Goal: Task Accomplishment & Management: Manage account settings

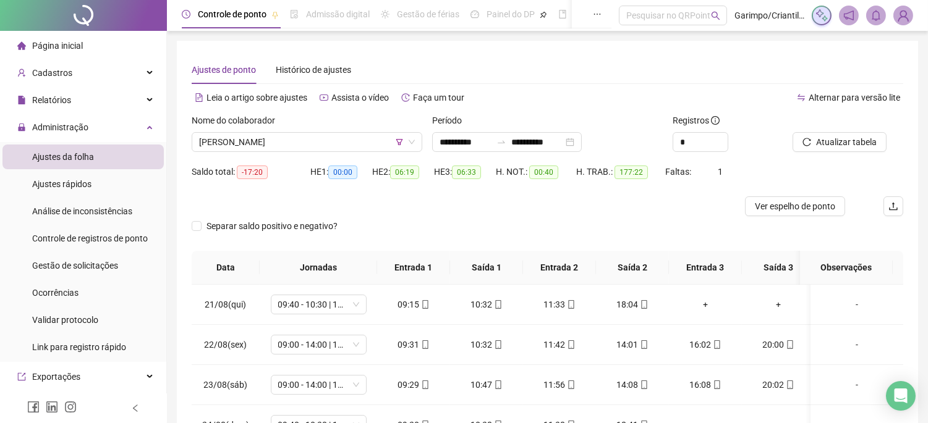
scroll to position [953, 0]
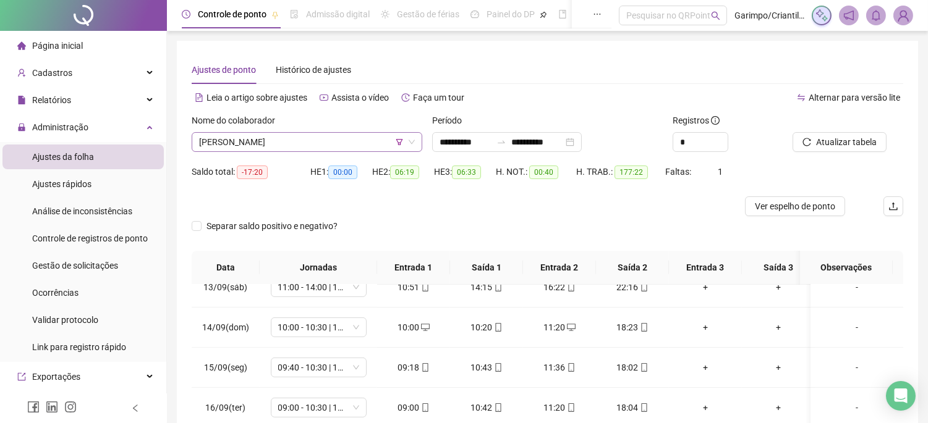
click at [348, 145] on span "[PERSON_NAME]" at bounding box center [307, 142] width 216 height 19
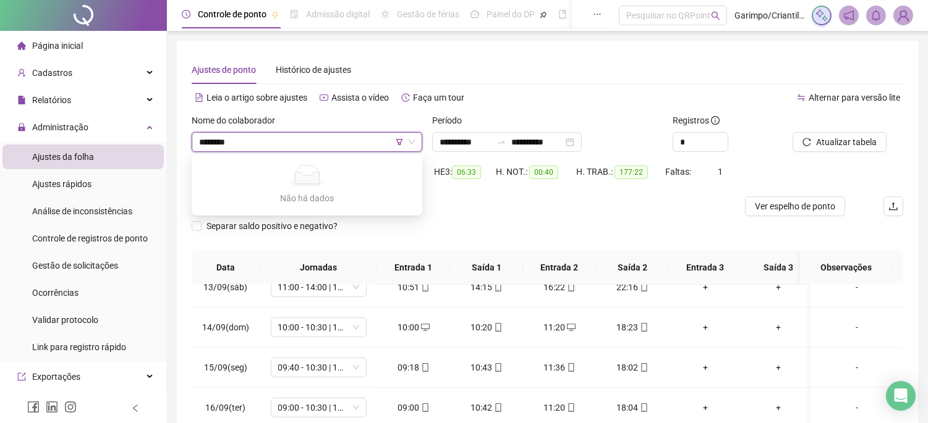
type input "*********"
click at [397, 142] on icon "filter" at bounding box center [399, 141] width 7 height 7
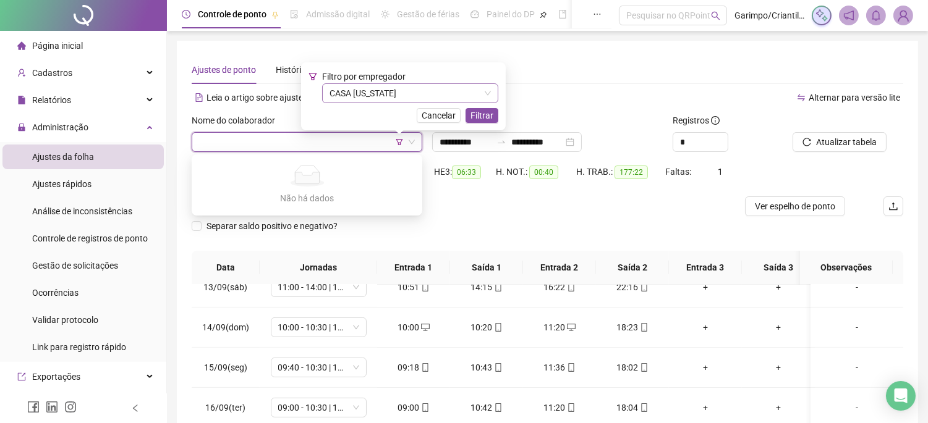
click at [396, 94] on span "CASA [US_STATE]" at bounding box center [409, 93] width 161 height 19
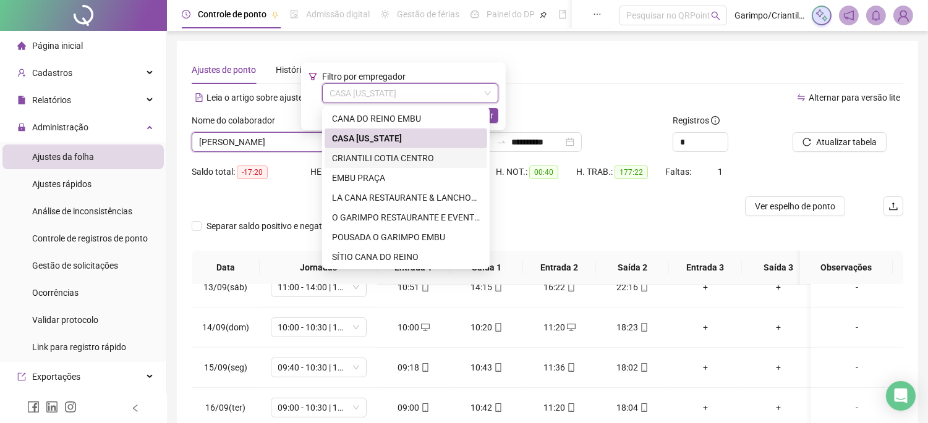
click at [402, 161] on div "CRIANTILI COTIA CENTRO" at bounding box center [406, 158] width 148 height 14
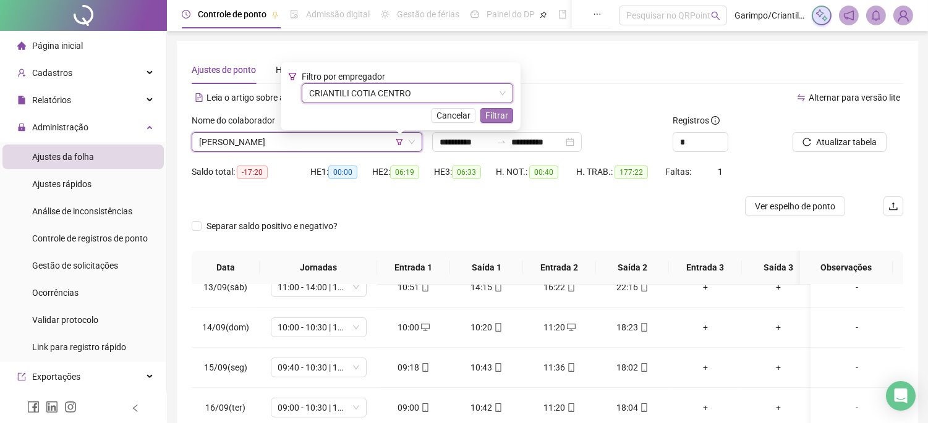
click at [502, 113] on span "Filtrar" at bounding box center [496, 116] width 23 height 14
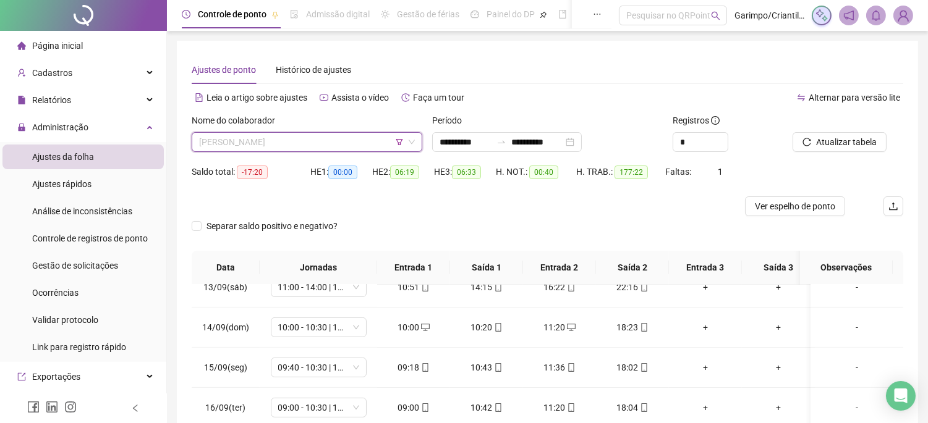
click at [339, 148] on span "[PERSON_NAME]" at bounding box center [307, 142] width 216 height 19
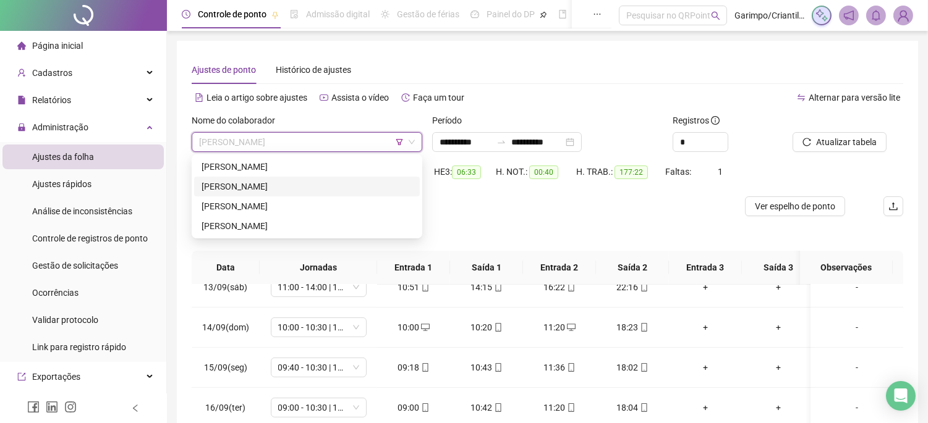
click at [285, 187] on div "[PERSON_NAME]" at bounding box center [306, 187] width 211 height 14
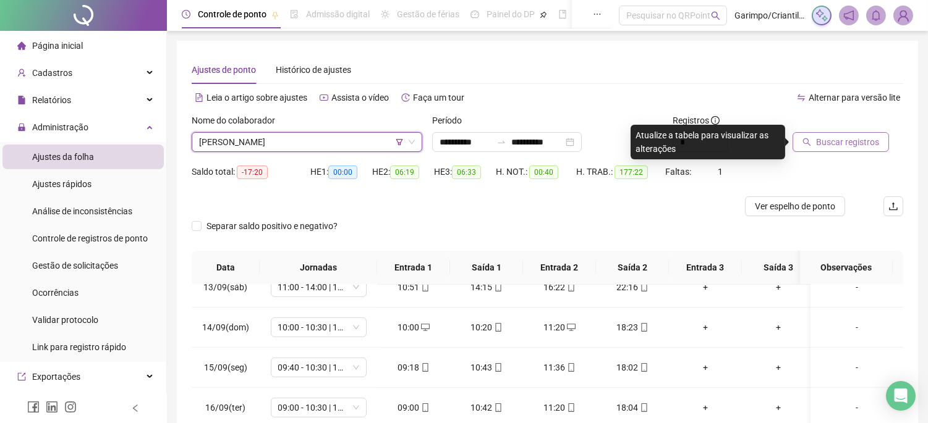
click at [827, 139] on span "Buscar registros" at bounding box center [847, 142] width 63 height 14
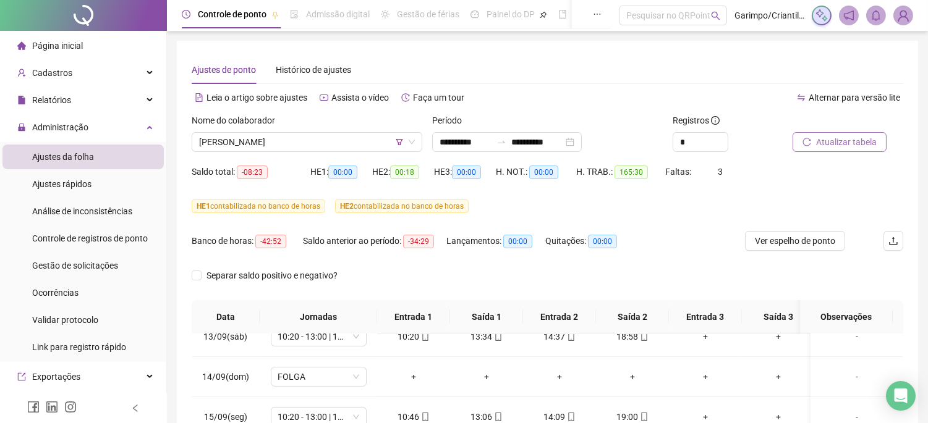
scroll to position [242, 0]
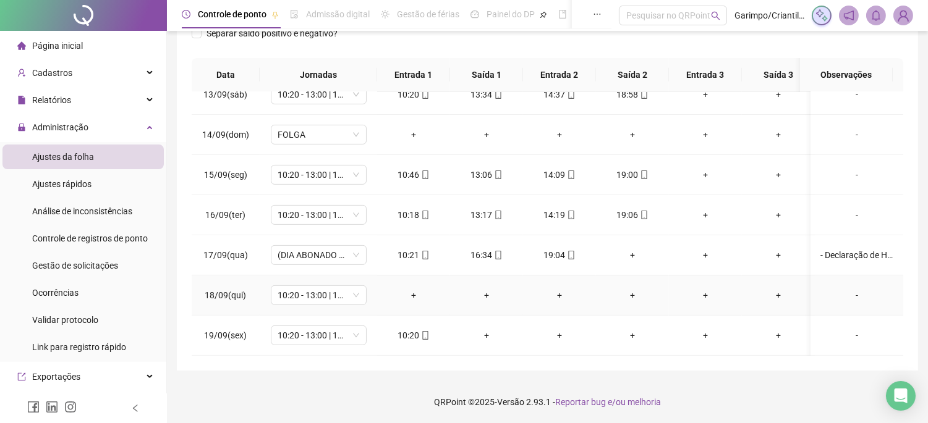
click at [844, 289] on div "-" at bounding box center [856, 296] width 73 height 14
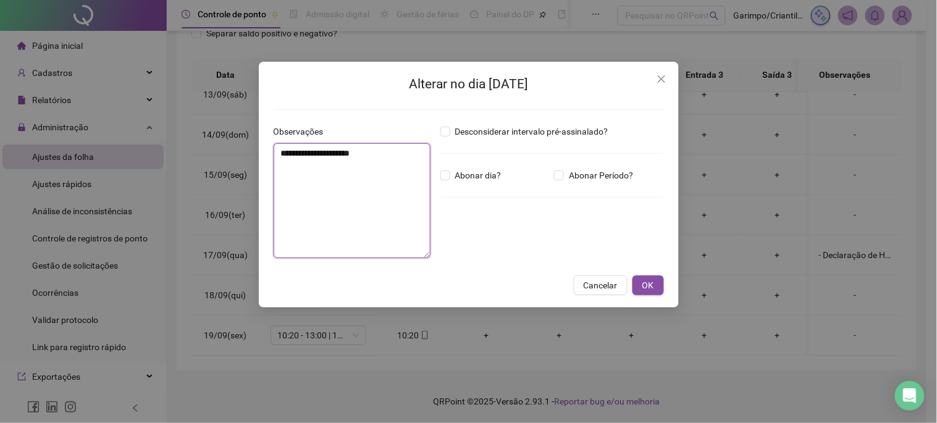
click at [429, 159] on textarea "**********" at bounding box center [352, 200] width 157 height 115
type textarea "**********"
click at [480, 169] on span "Abonar dia?" at bounding box center [479, 176] width 56 height 14
click at [385, 154] on textarea "**********" at bounding box center [352, 200] width 157 height 115
click at [650, 277] on button "OK" at bounding box center [649, 286] width 32 height 20
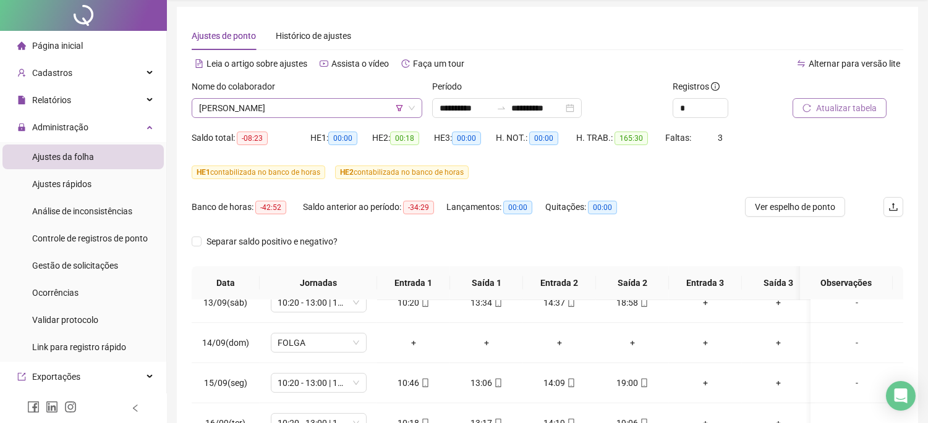
scroll to position [0, 0]
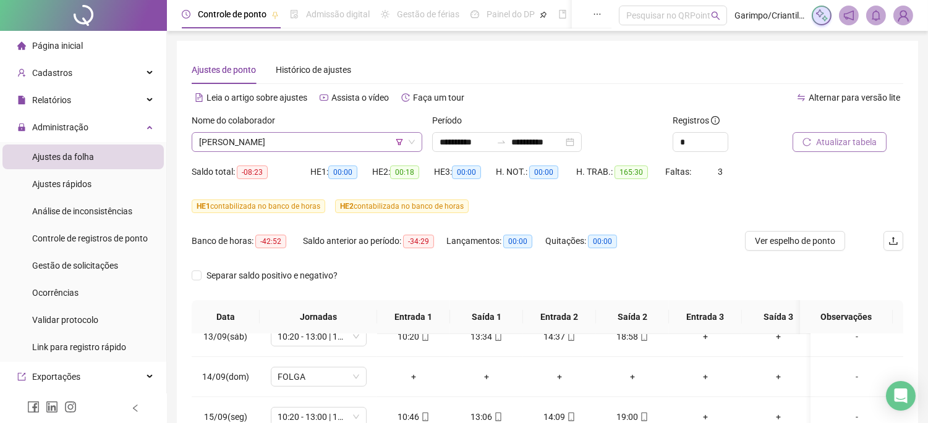
click at [284, 138] on span "[PERSON_NAME]" at bounding box center [307, 142] width 216 height 19
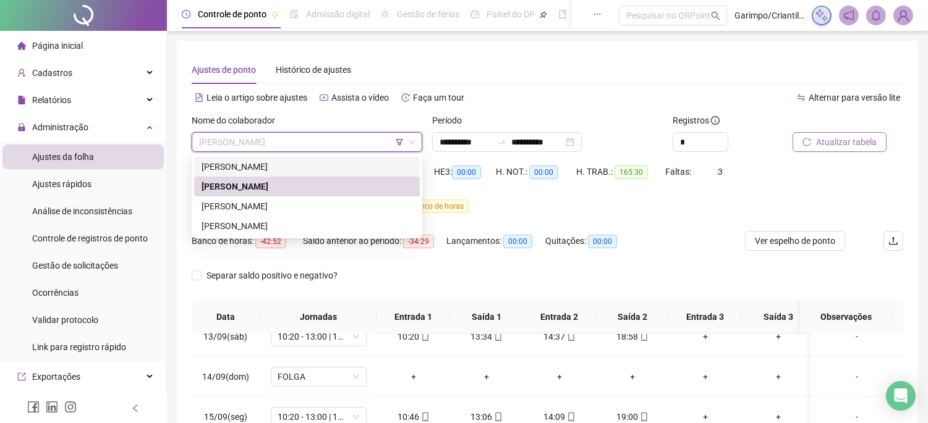
click at [255, 160] on div "[PERSON_NAME]" at bounding box center [306, 167] width 211 height 14
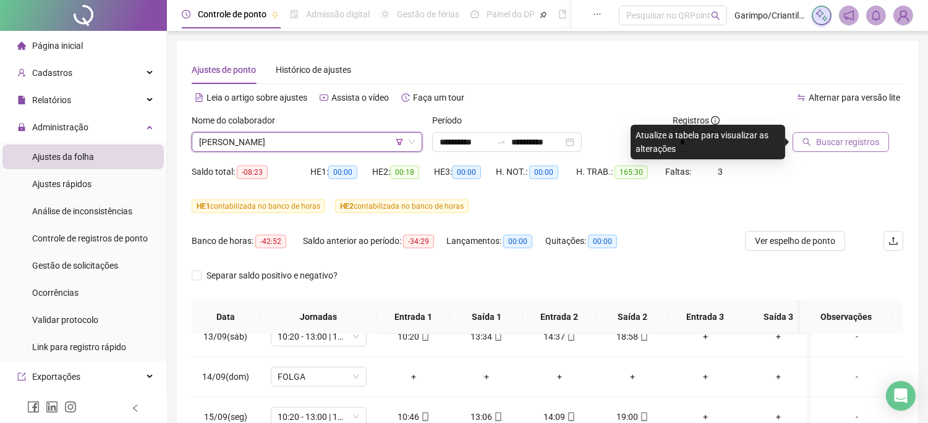
click at [850, 145] on span "Buscar registros" at bounding box center [847, 142] width 63 height 14
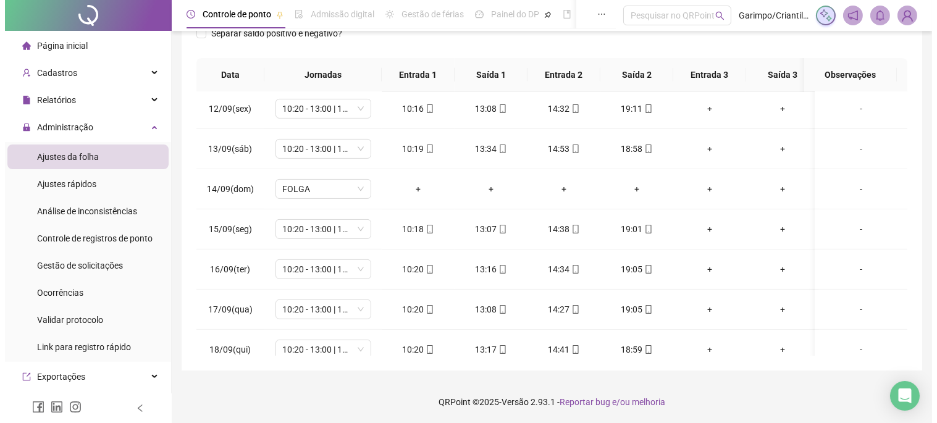
scroll to position [953, 0]
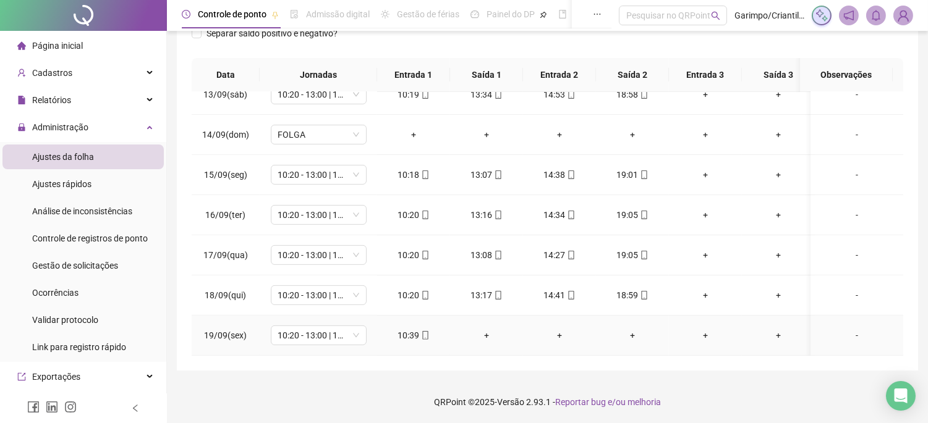
click at [423, 331] on icon "mobile" at bounding box center [425, 335] width 9 height 9
type input "**********"
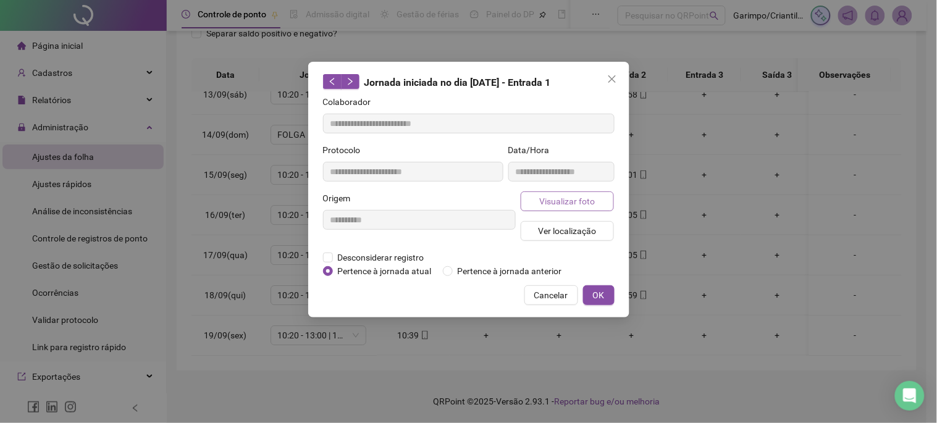
click at [535, 209] on button "Visualizar foto" at bounding box center [568, 202] width 94 height 20
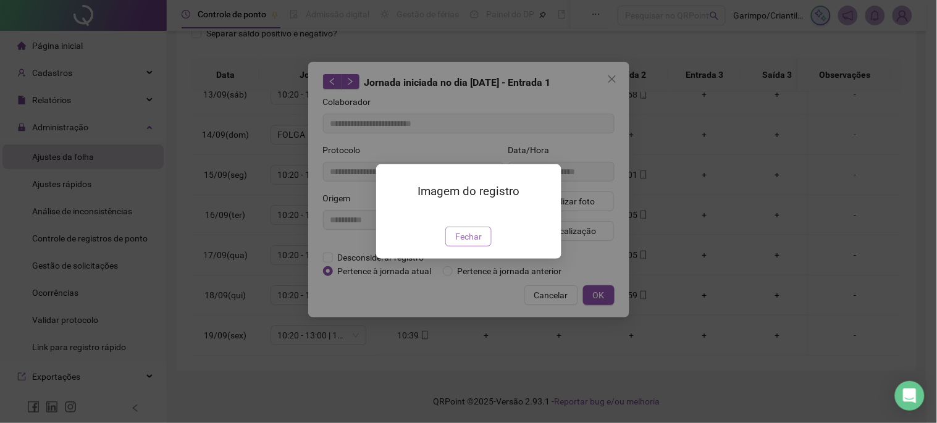
click at [470, 247] on button "Fechar" at bounding box center [469, 237] width 46 height 20
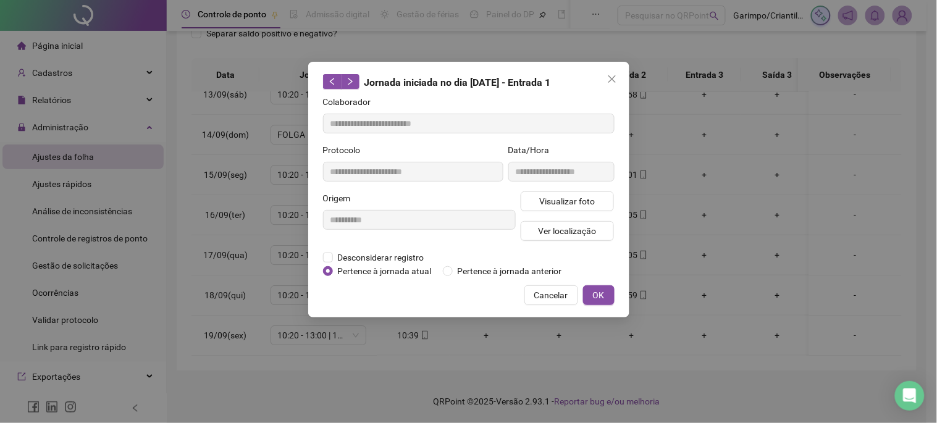
click at [611, 99] on div "Colaborador" at bounding box center [469, 104] width 292 height 19
click at [616, 81] on icon "close" at bounding box center [612, 79] width 10 height 10
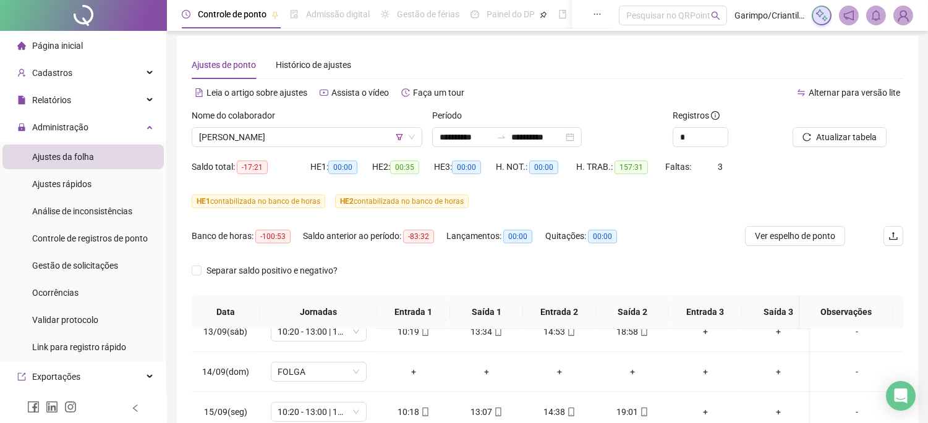
scroll to position [0, 0]
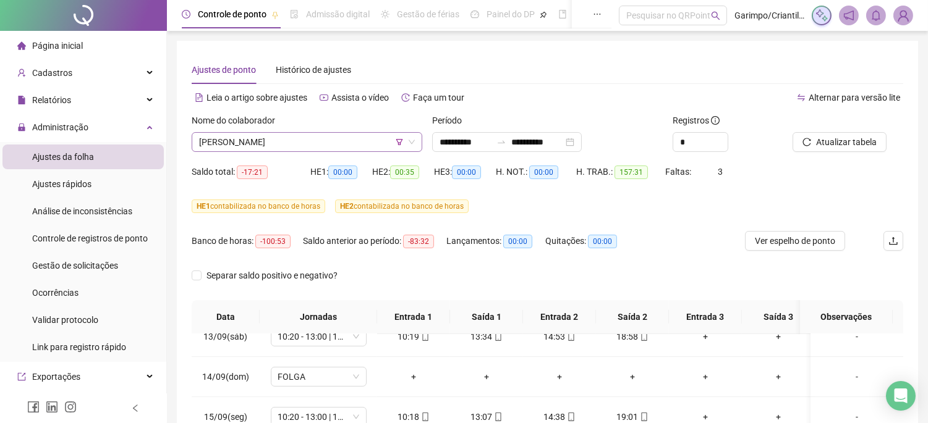
click at [284, 145] on span "[PERSON_NAME]" at bounding box center [307, 142] width 216 height 19
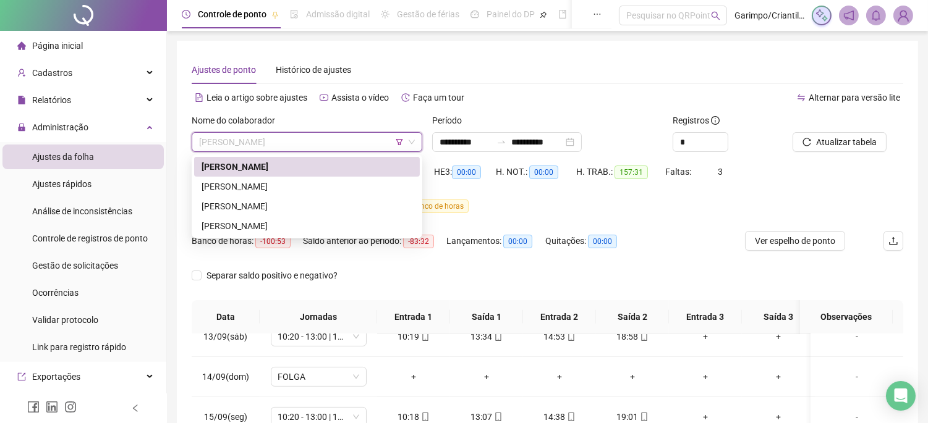
click at [289, 142] on span "[PERSON_NAME]" at bounding box center [307, 142] width 216 height 19
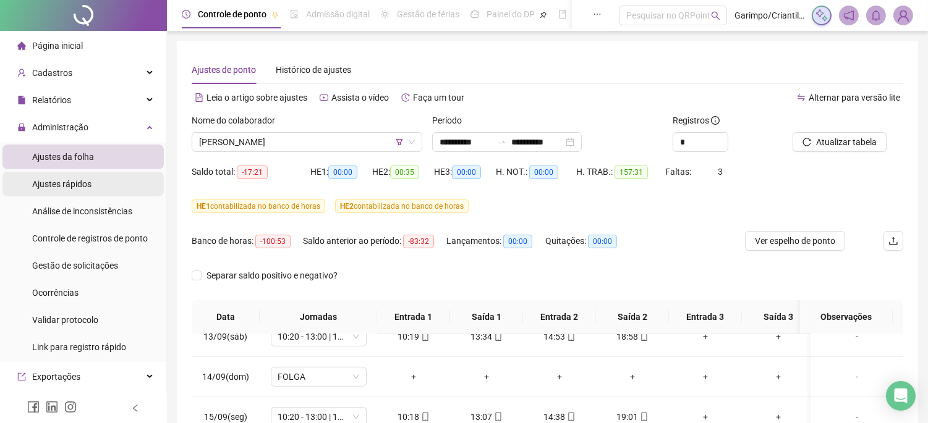
click at [106, 189] on li "Ajustes rápidos" at bounding box center [82, 184] width 161 height 25
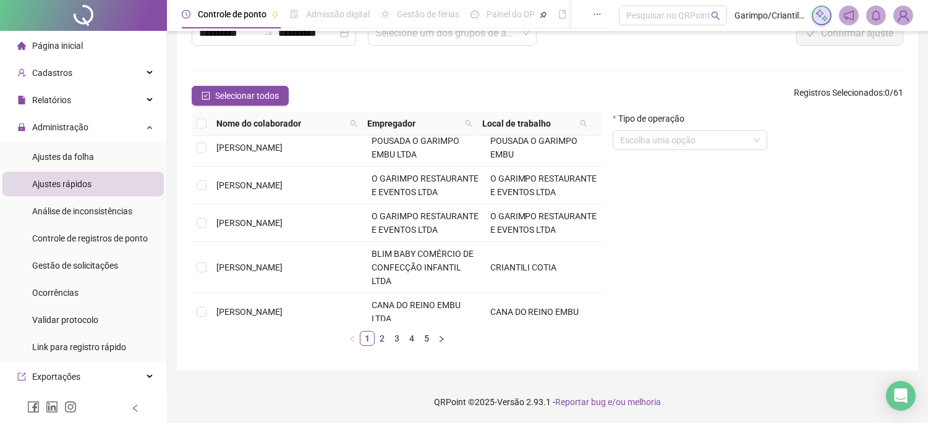
scroll to position [394, 0]
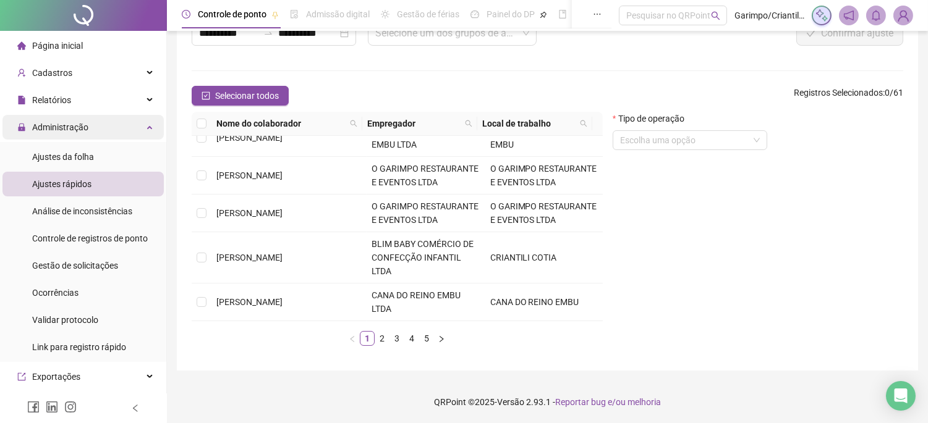
click at [88, 132] on div "Administração" at bounding box center [82, 127] width 161 height 25
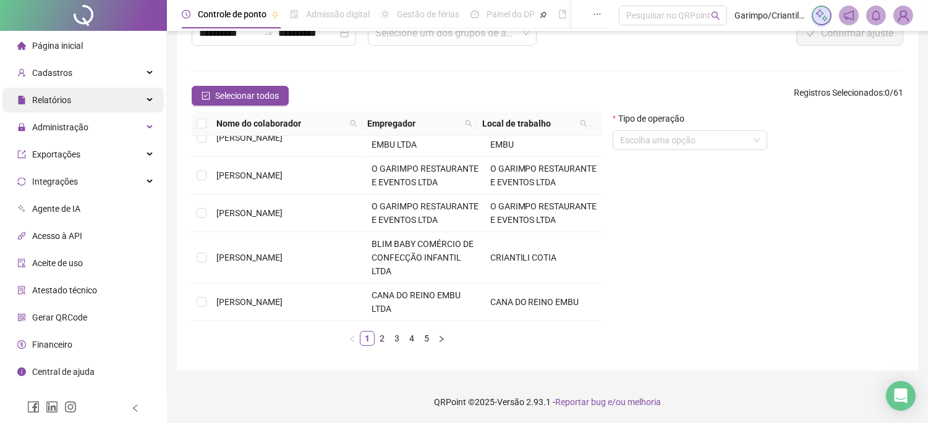
click at [88, 88] on div "Relatórios" at bounding box center [82, 100] width 161 height 25
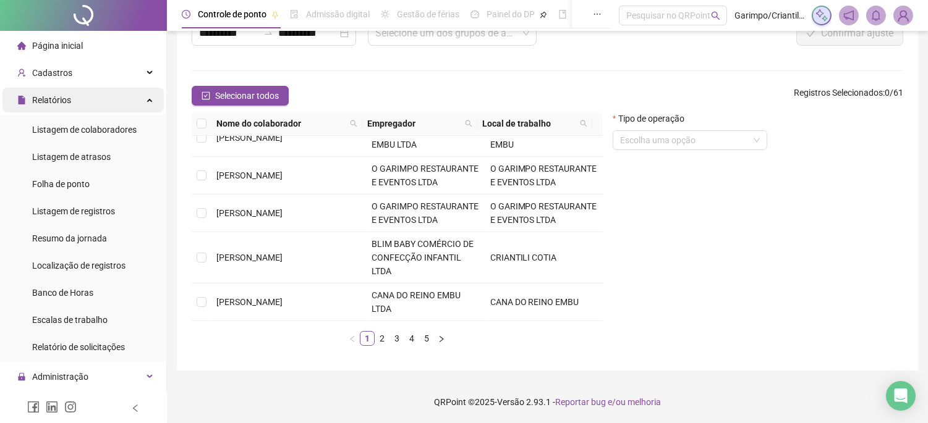
click at [93, 108] on div "Relatórios" at bounding box center [82, 100] width 161 height 25
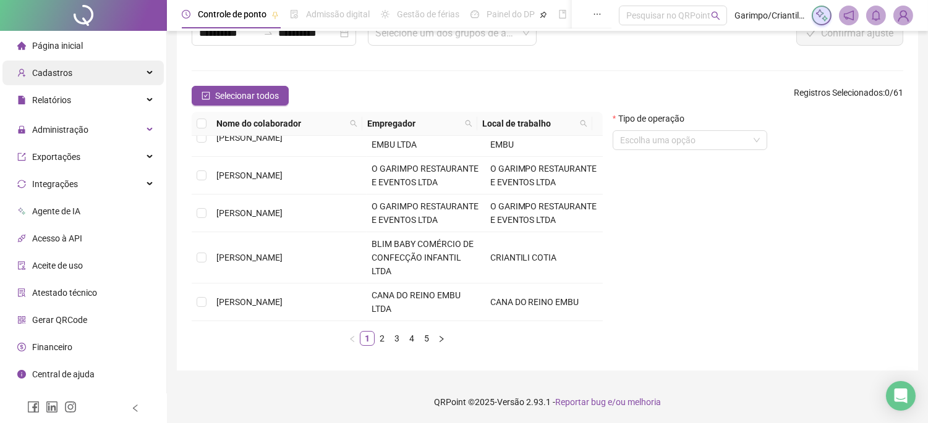
click at [93, 82] on div "Cadastros" at bounding box center [82, 73] width 161 height 25
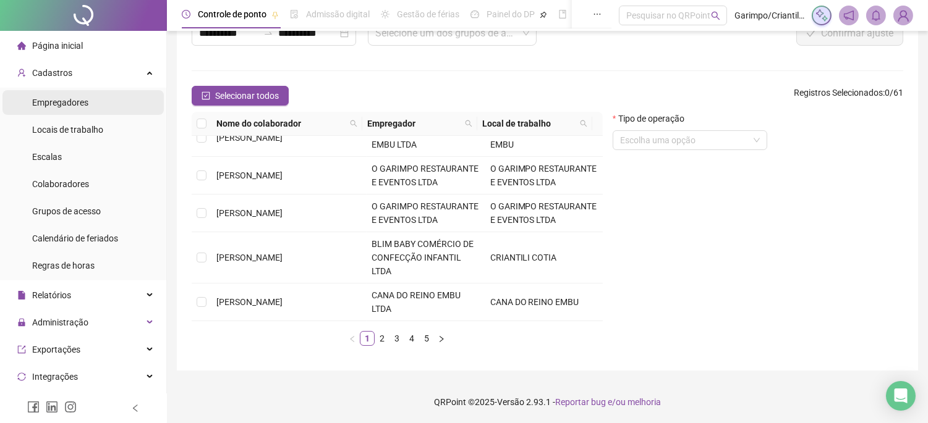
click at [101, 107] on li "Empregadores" at bounding box center [82, 102] width 161 height 25
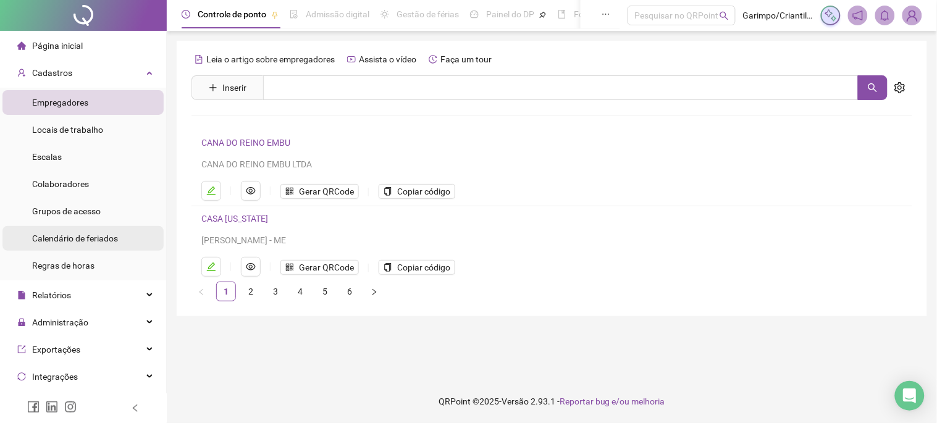
click at [99, 234] on span "Calendário de feriados" at bounding box center [75, 239] width 86 height 10
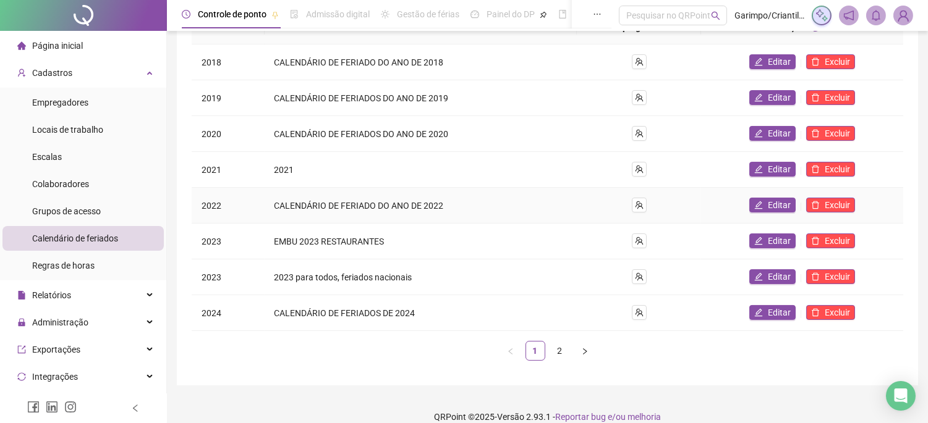
scroll to position [171, 0]
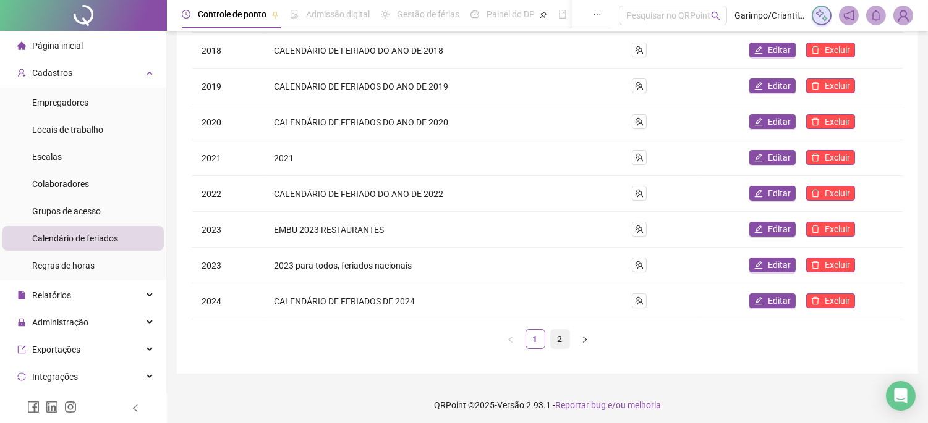
click at [565, 332] on link "2" at bounding box center [560, 339] width 19 height 19
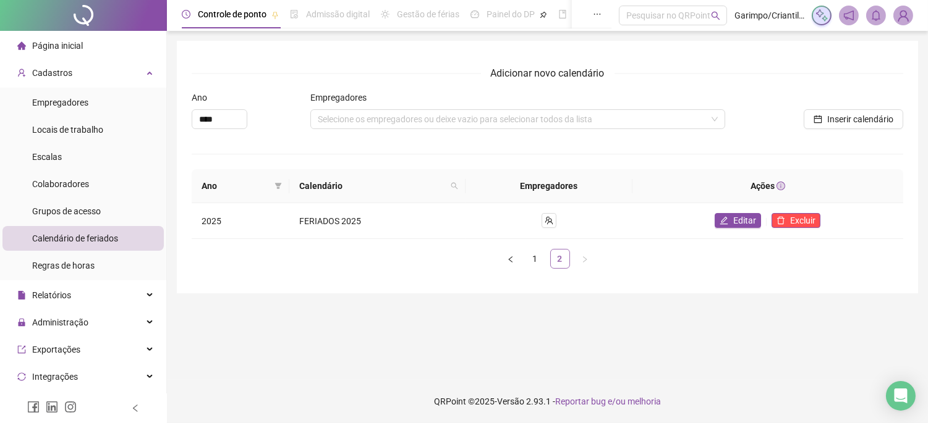
scroll to position [0, 0]
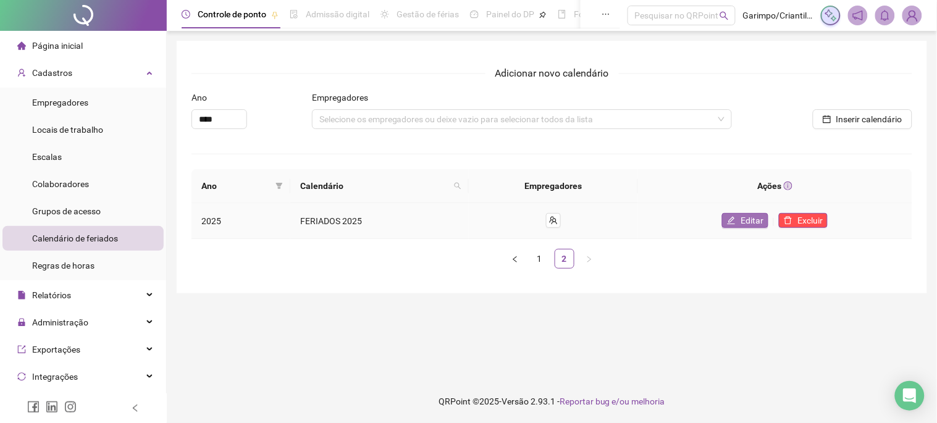
click at [746, 219] on span "Editar" at bounding box center [752, 221] width 23 height 14
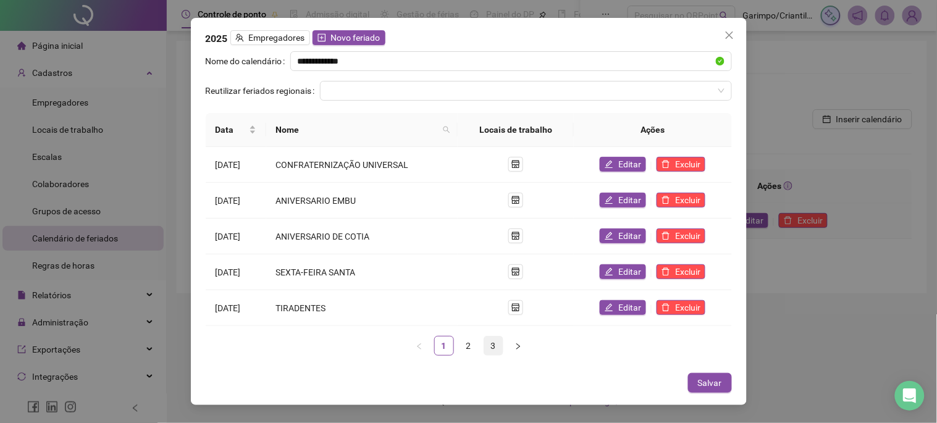
click at [497, 343] on link "3" at bounding box center [494, 346] width 19 height 19
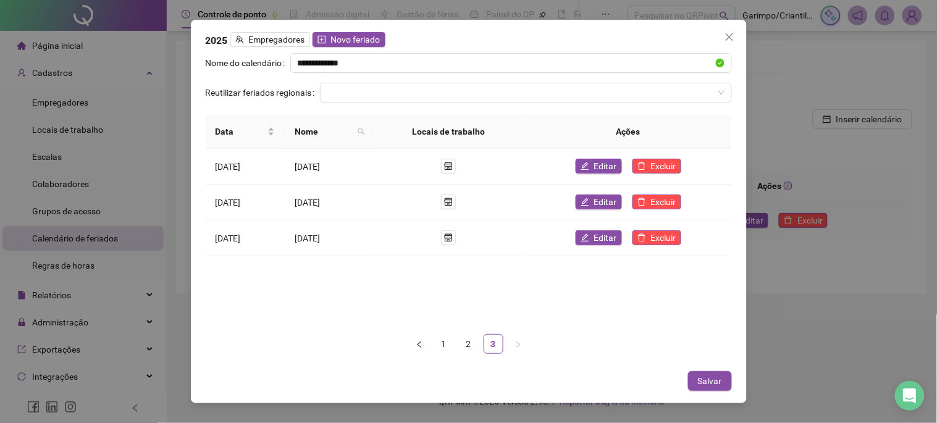
click at [619, 337] on ul "1 2 3" at bounding box center [469, 344] width 527 height 20
click at [470, 347] on link "2" at bounding box center [469, 344] width 19 height 19
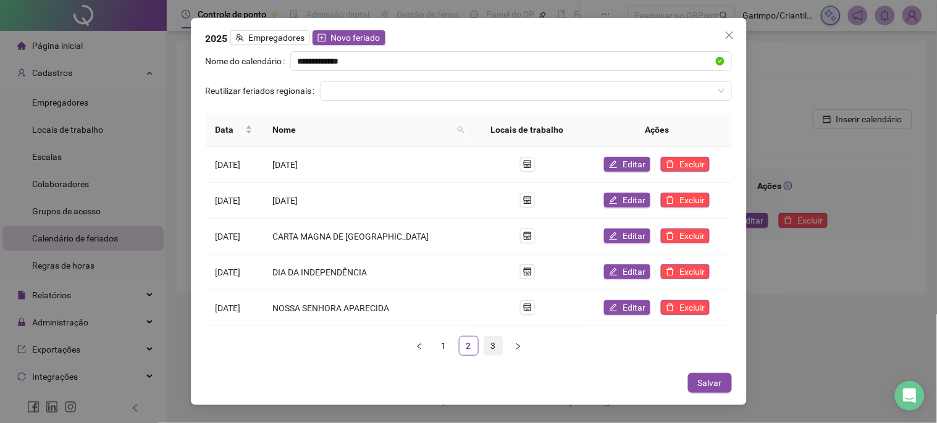
click at [502, 344] on link "3" at bounding box center [494, 346] width 19 height 19
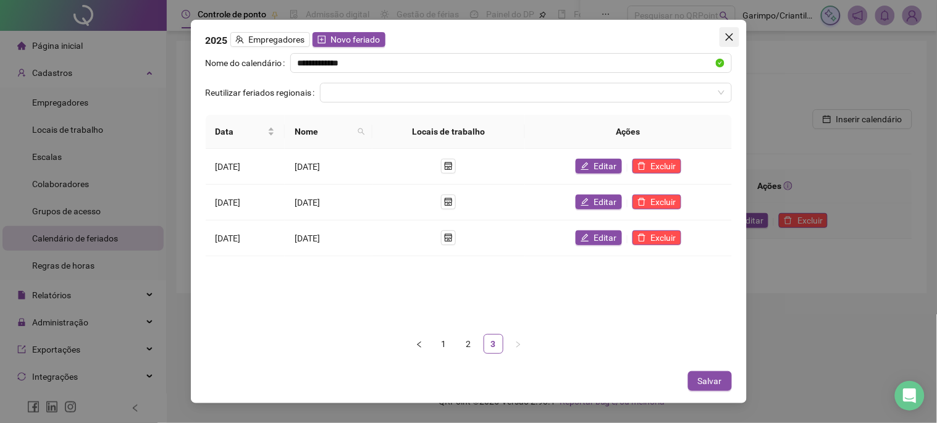
click at [729, 40] on icon "close" at bounding box center [730, 37] width 10 height 10
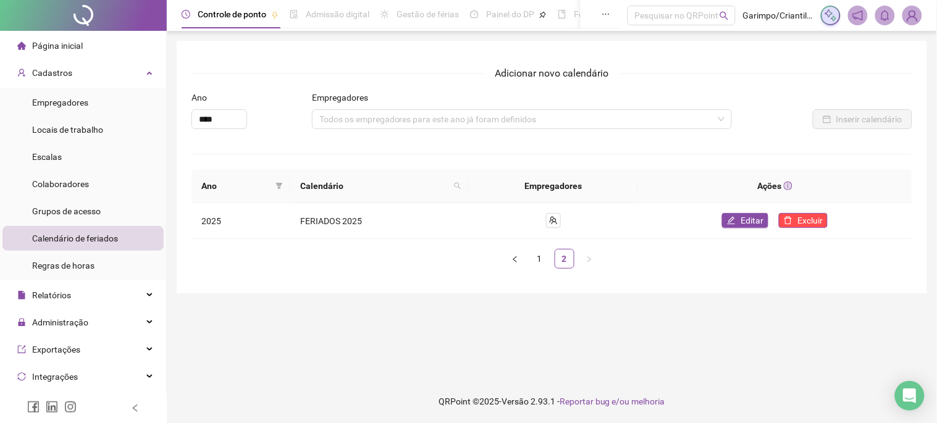
click at [80, 29] on div at bounding box center [83, 15] width 167 height 31
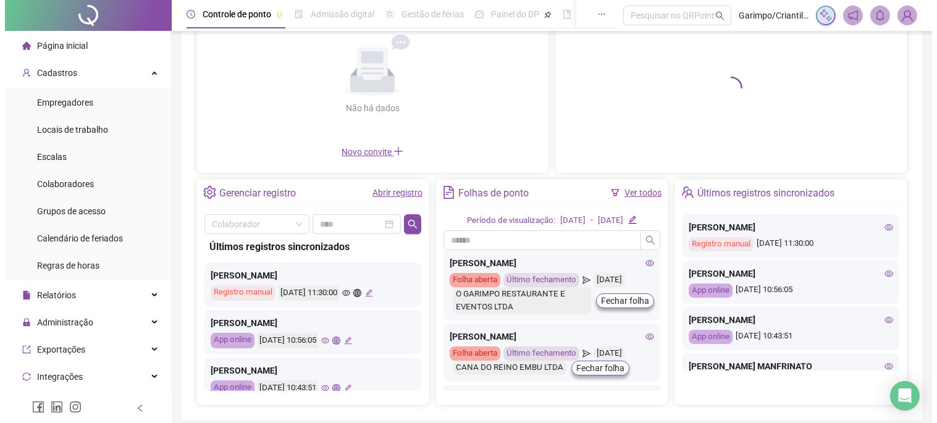
scroll to position [173, 0]
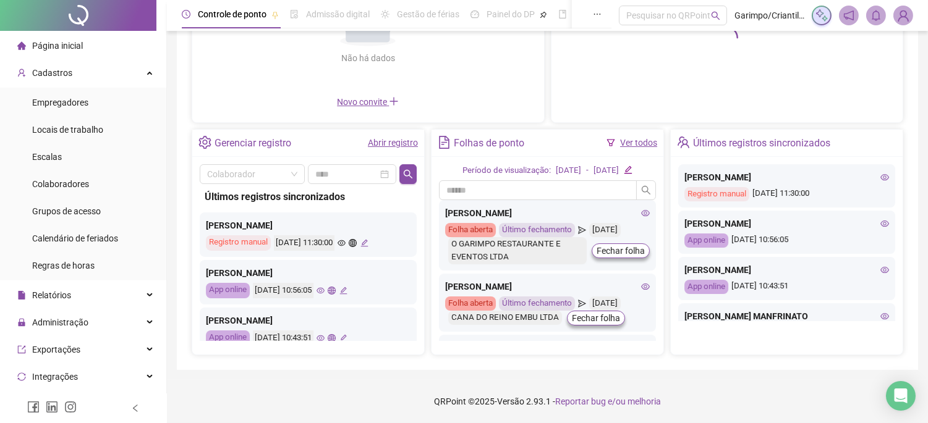
click at [324, 288] on icon "eye" at bounding box center [320, 291] width 8 height 8
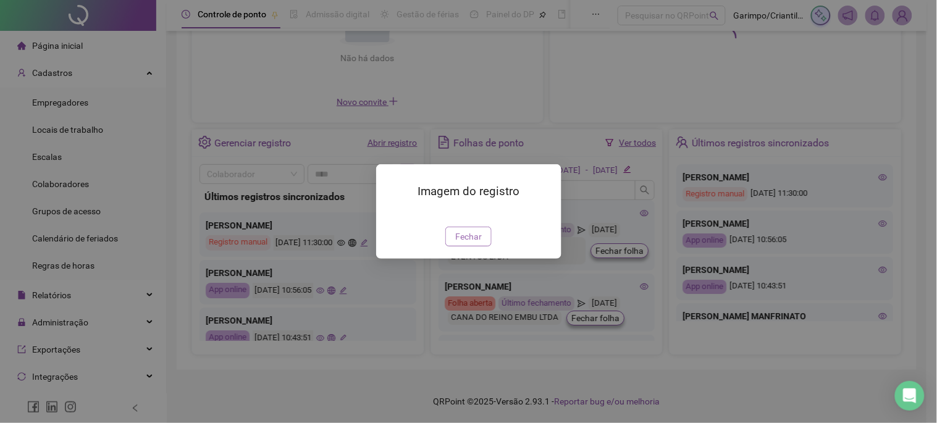
click at [476, 243] on span "Fechar" at bounding box center [468, 237] width 27 height 14
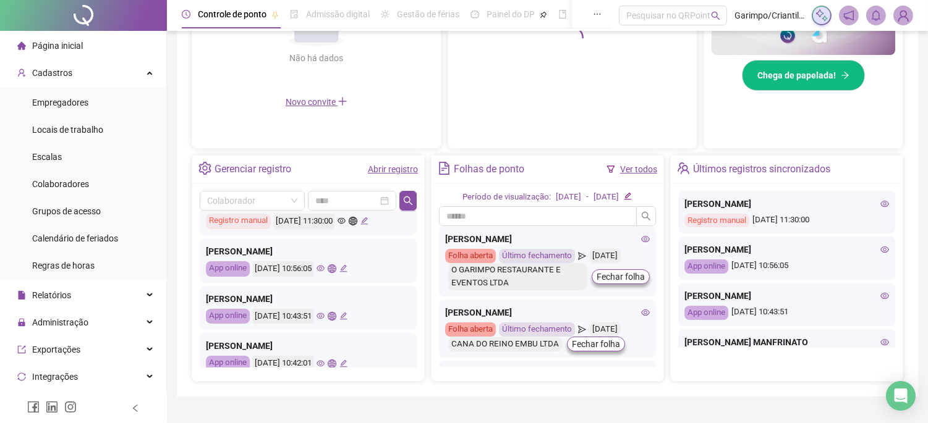
scroll to position [69, 0]
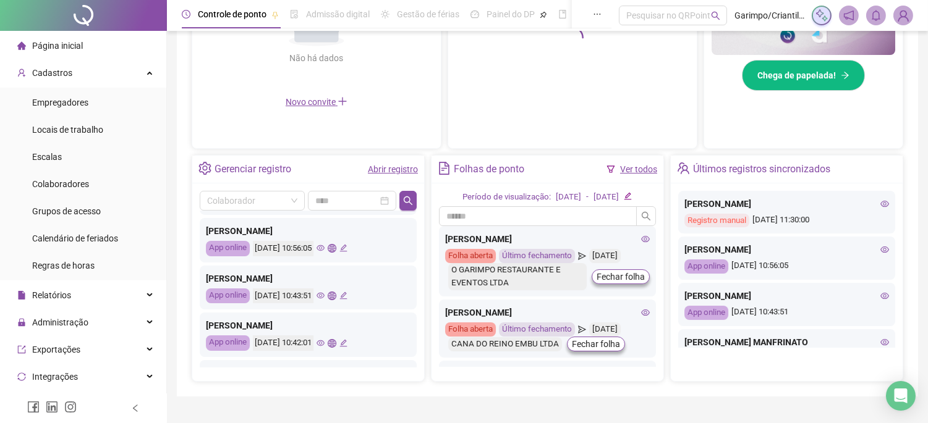
click at [324, 297] on icon "eye" at bounding box center [320, 296] width 8 height 8
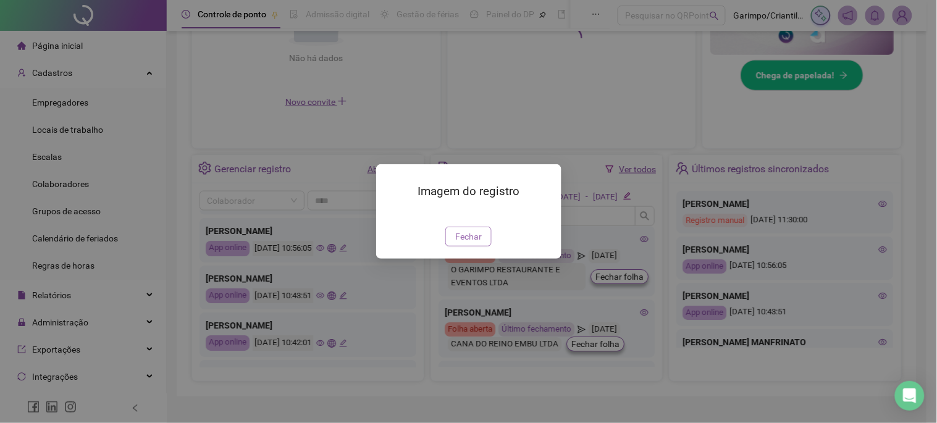
click at [459, 243] on span "Fechar" at bounding box center [468, 237] width 27 height 14
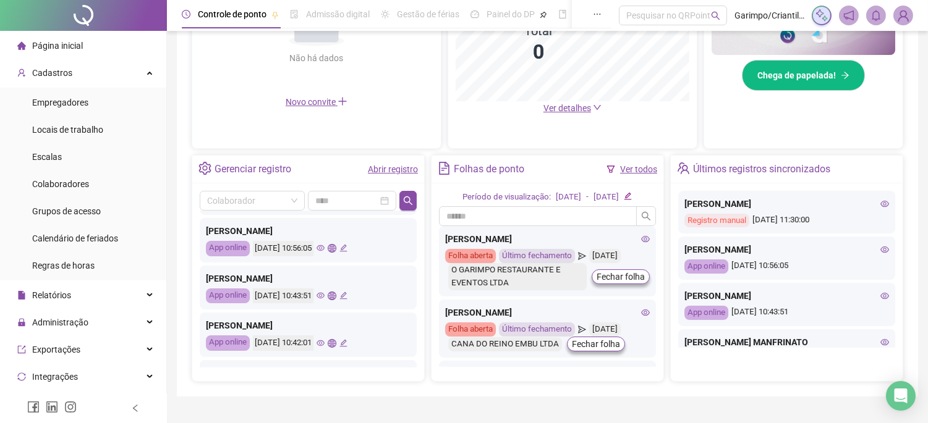
click at [324, 298] on icon "eye" at bounding box center [320, 296] width 8 height 6
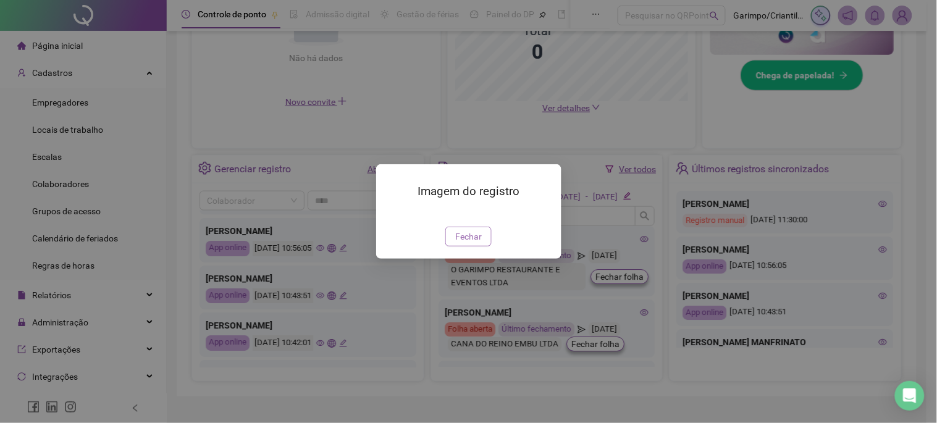
click at [462, 243] on span "Fechar" at bounding box center [468, 237] width 27 height 14
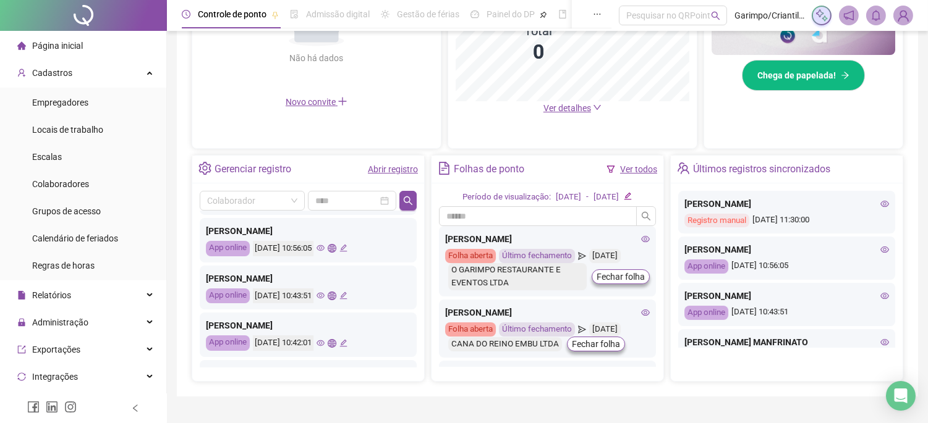
click at [324, 342] on icon "eye" at bounding box center [320, 343] width 8 height 8
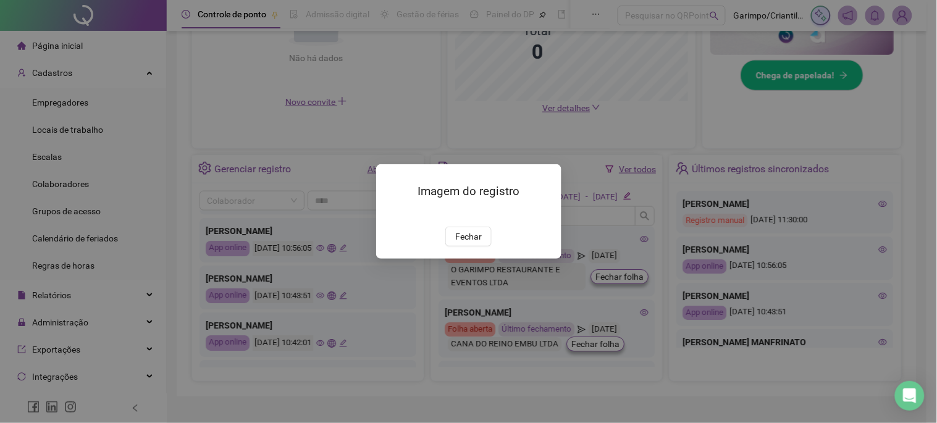
click at [466, 259] on div "Imagem do registro Fechar" at bounding box center [468, 211] width 185 height 95
click at [461, 243] on span "Fechar" at bounding box center [468, 237] width 27 height 14
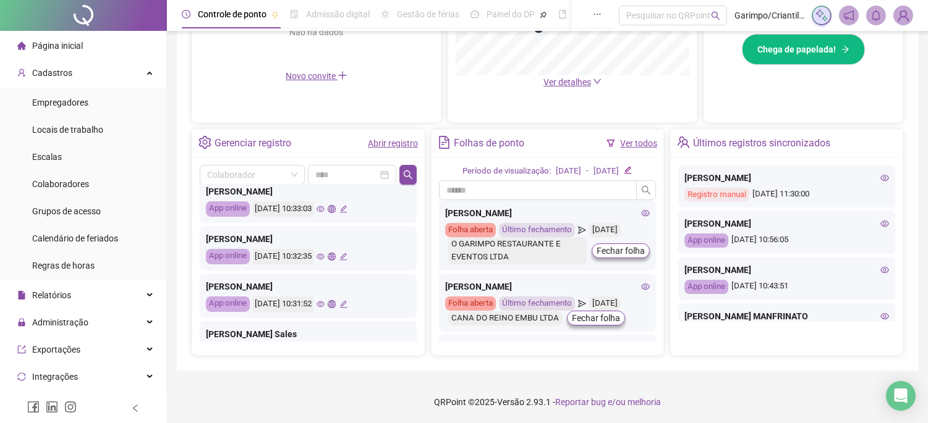
scroll to position [581, 0]
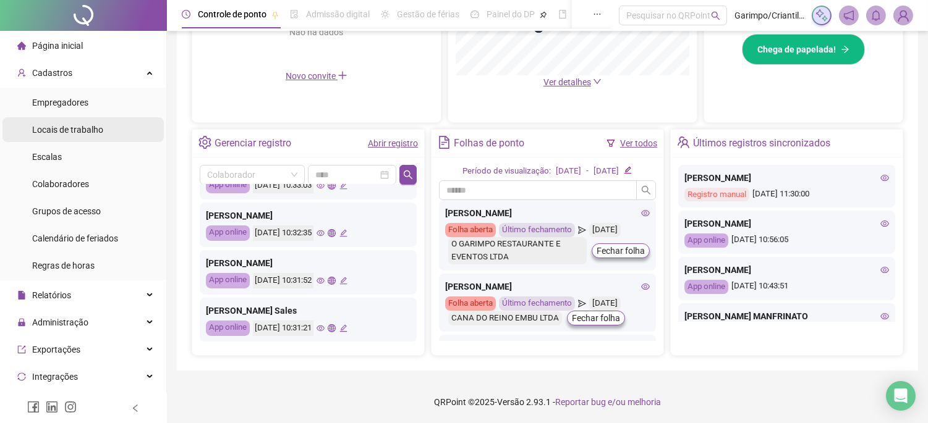
click at [83, 133] on span "Locais de trabalho" at bounding box center [67, 130] width 71 height 10
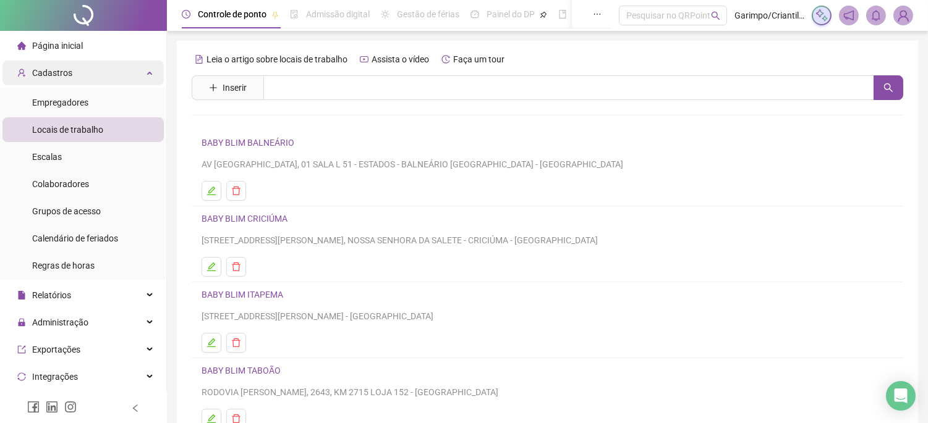
click at [122, 78] on div "Cadastros" at bounding box center [82, 73] width 161 height 25
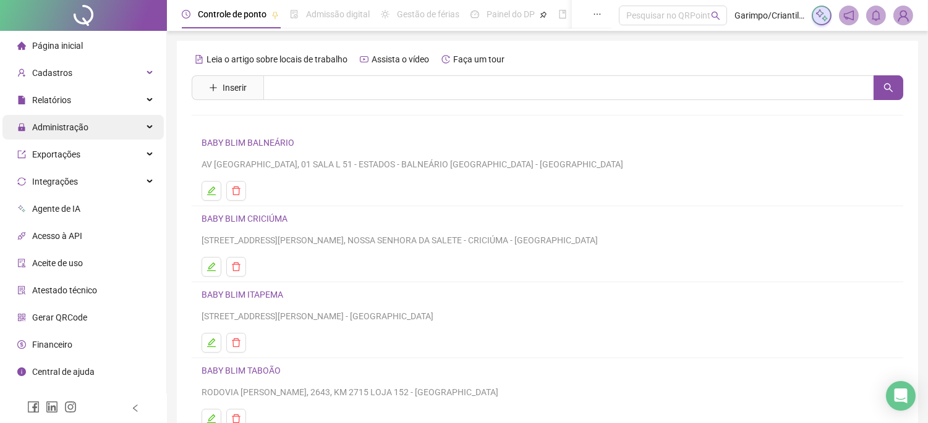
click at [85, 122] on span "Administração" at bounding box center [60, 127] width 56 height 10
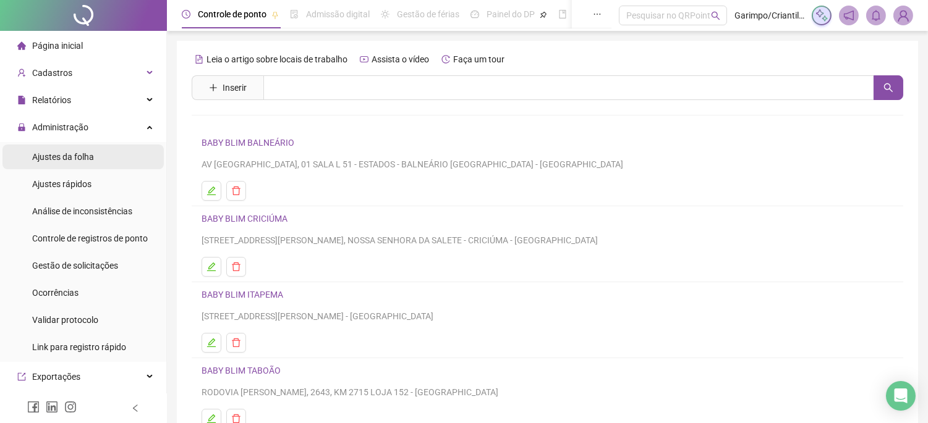
click at [90, 156] on span "Ajustes da folha" at bounding box center [63, 157] width 62 height 10
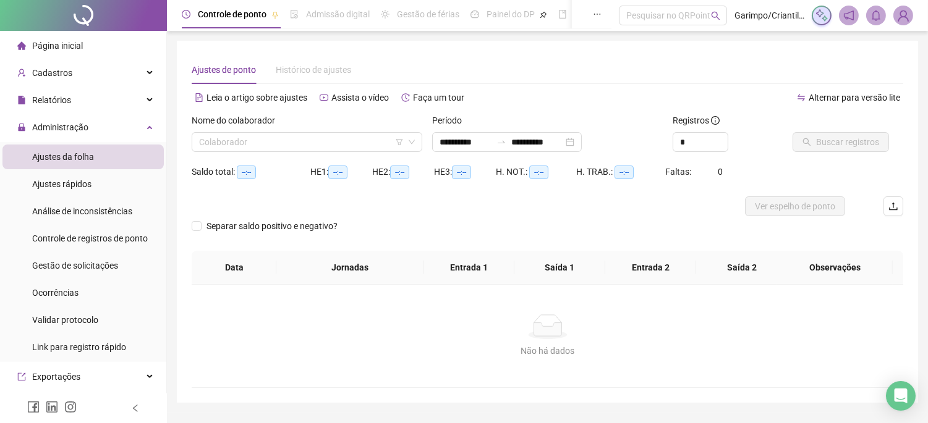
type input "**********"
click at [322, 154] on div "Nome do colaborador Colaborador" at bounding box center [307, 138] width 240 height 48
click at [316, 145] on input "search" at bounding box center [301, 142] width 205 height 19
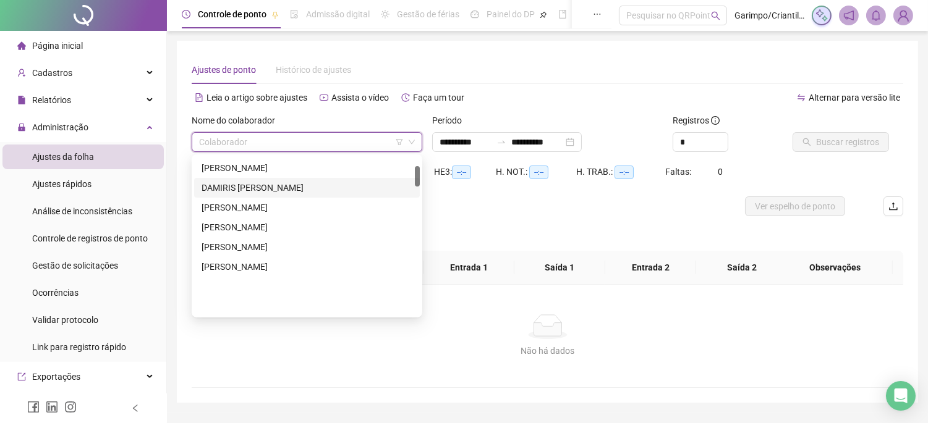
scroll to position [69, 0]
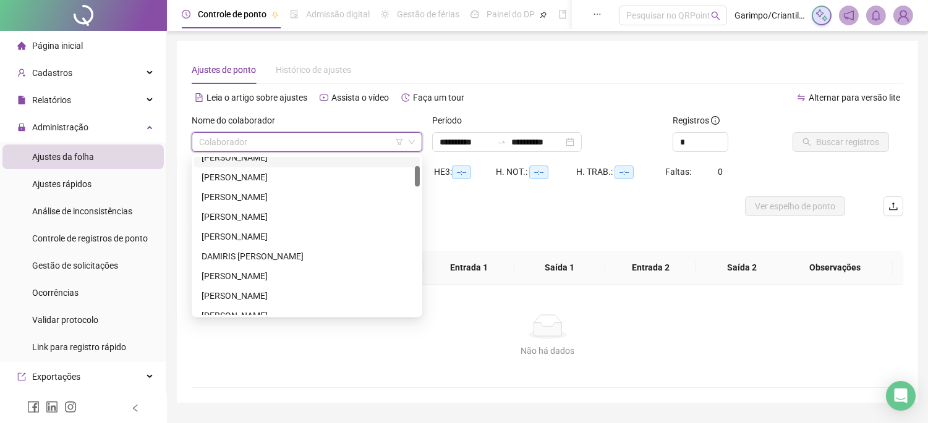
click at [337, 143] on input "search" at bounding box center [301, 142] width 205 height 19
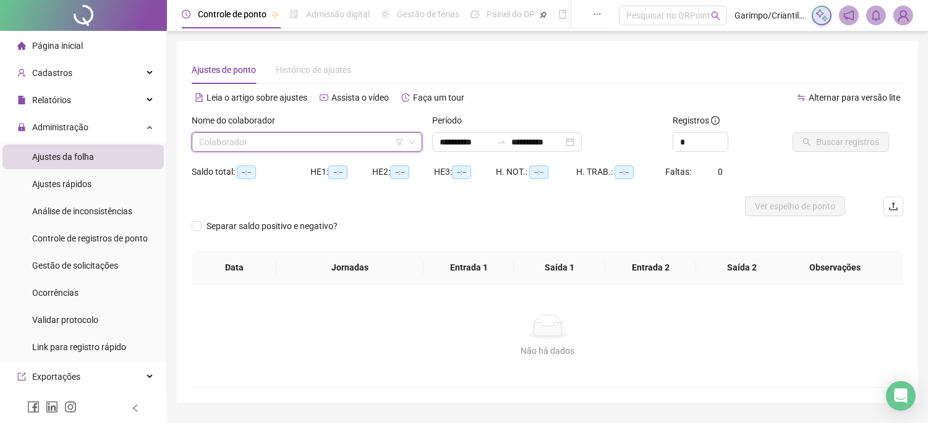
click at [303, 141] on input "search" at bounding box center [301, 142] width 205 height 19
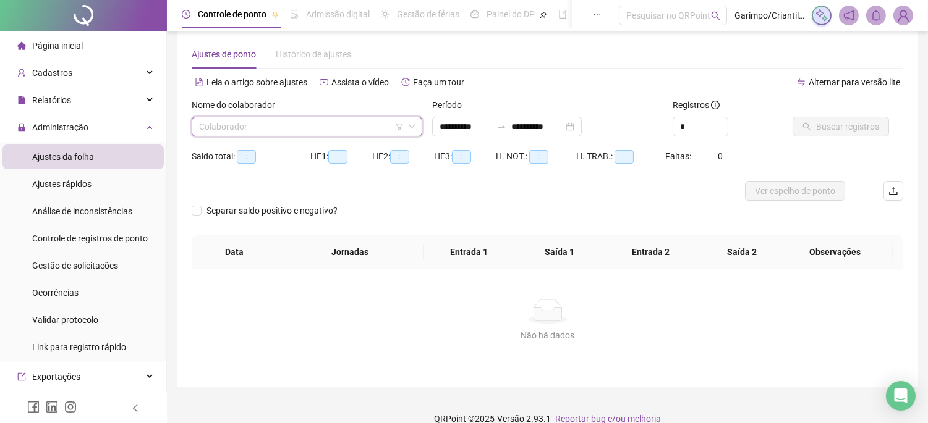
scroll to position [0, 0]
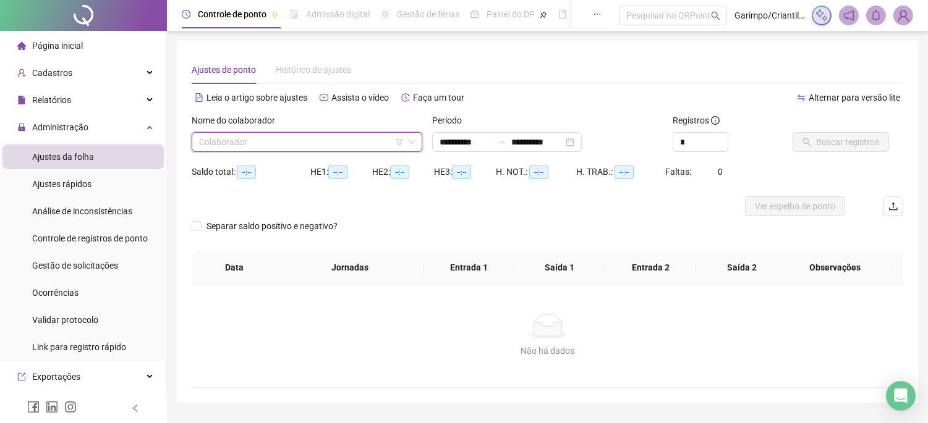
click at [339, 133] on input "search" at bounding box center [301, 142] width 205 height 19
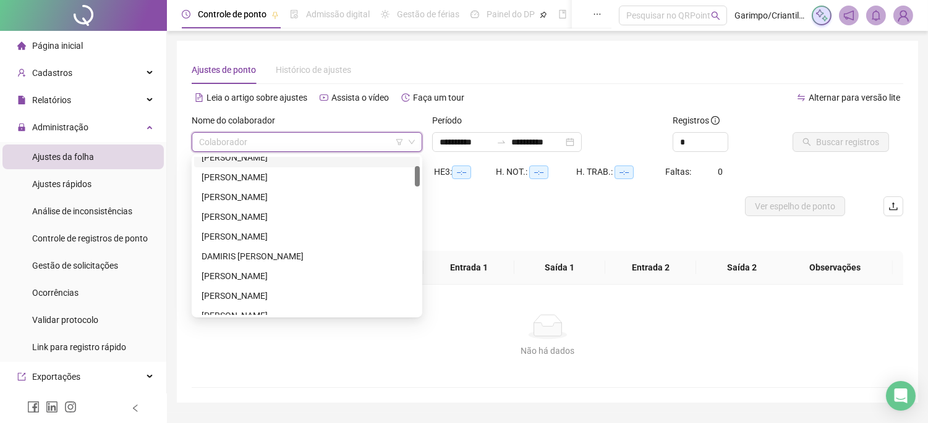
click at [400, 143] on icon "filter" at bounding box center [399, 142] width 7 height 6
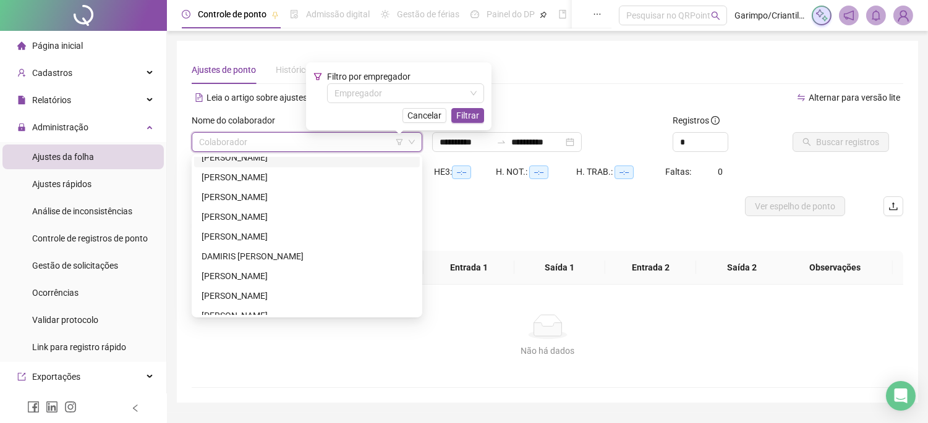
click at [551, 248] on div "Separar saldo positivo e negativo?" at bounding box center [547, 233] width 711 height 35
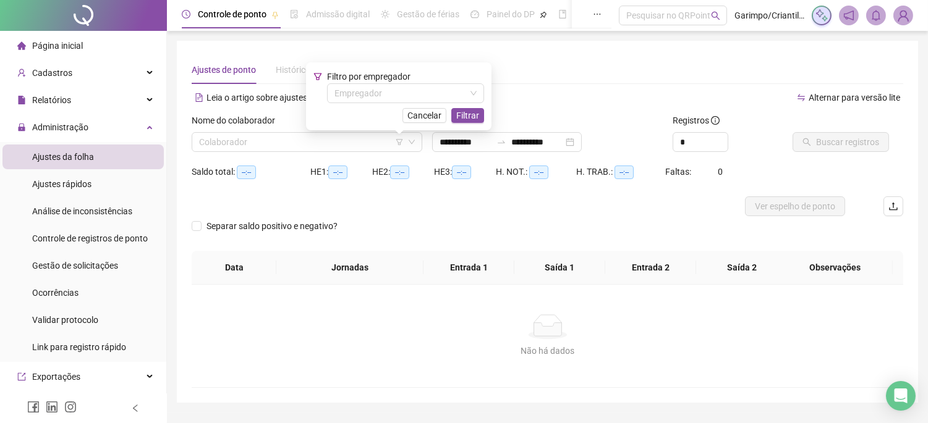
click at [353, 108] on div "Cancelar Filtrar" at bounding box center [398, 115] width 171 height 15
click at [356, 98] on input "search" at bounding box center [399, 93] width 131 height 19
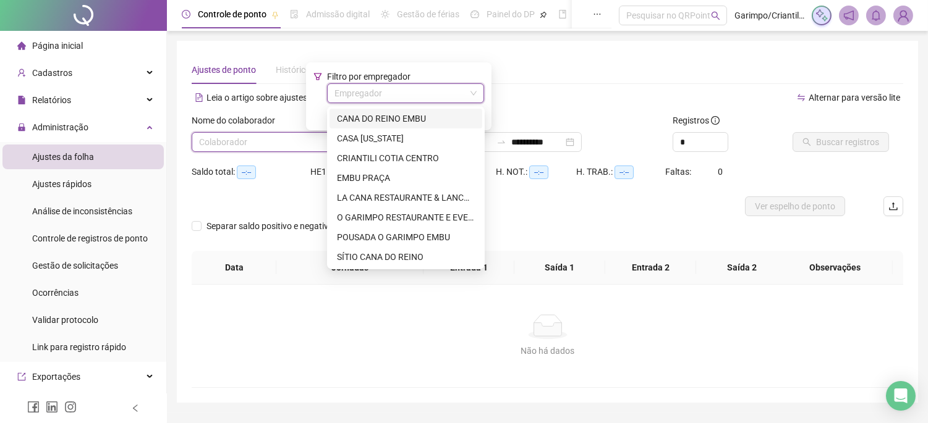
click at [386, 114] on div "CANA DO REINO EMBU" at bounding box center [406, 119] width 138 height 14
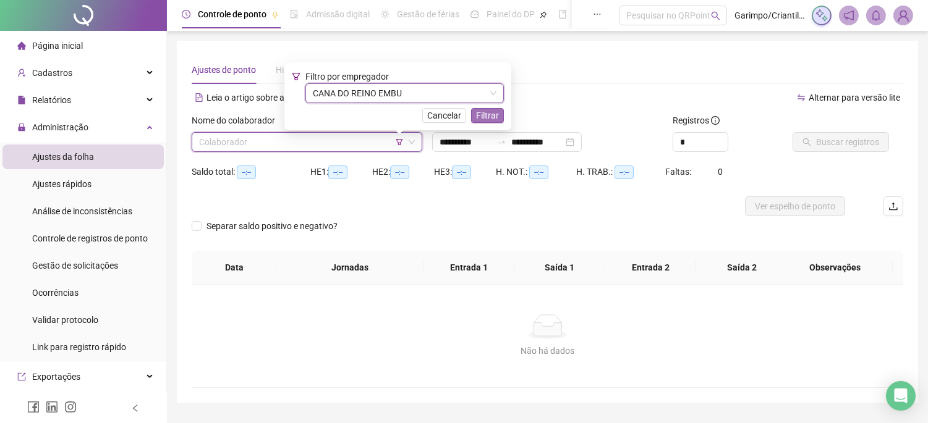
click at [502, 116] on button "Filtrar" at bounding box center [487, 115] width 33 height 15
